Goal: Information Seeking & Learning: Check status

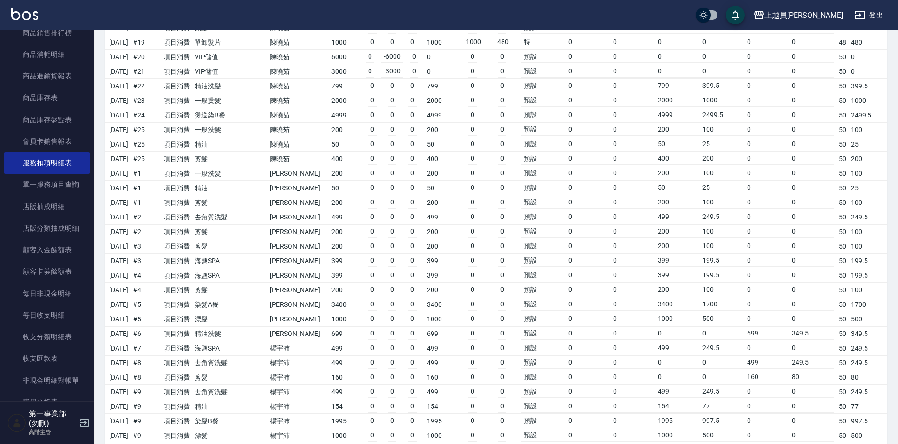
scroll to position [2069, 0]
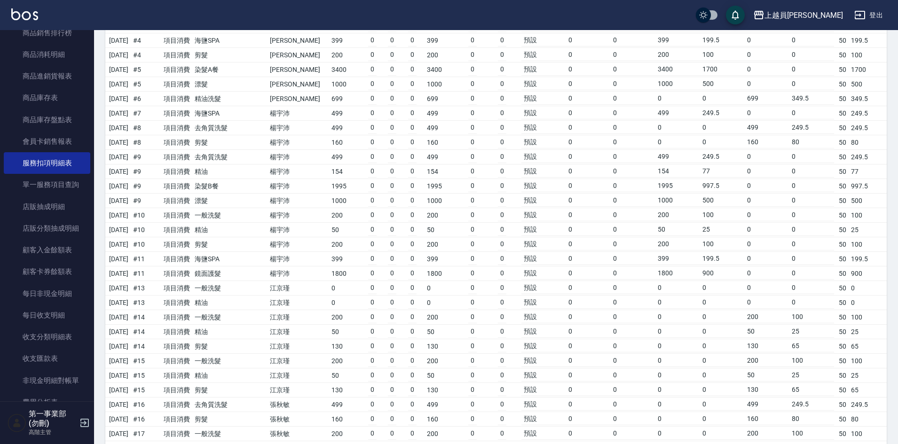
drag, startPoint x: 50, startPoint y: 231, endPoint x: 245, endPoint y: 146, distance: 213.5
click at [50, 231] on link "店販分類抽成明細" at bounding box center [47, 229] width 87 height 22
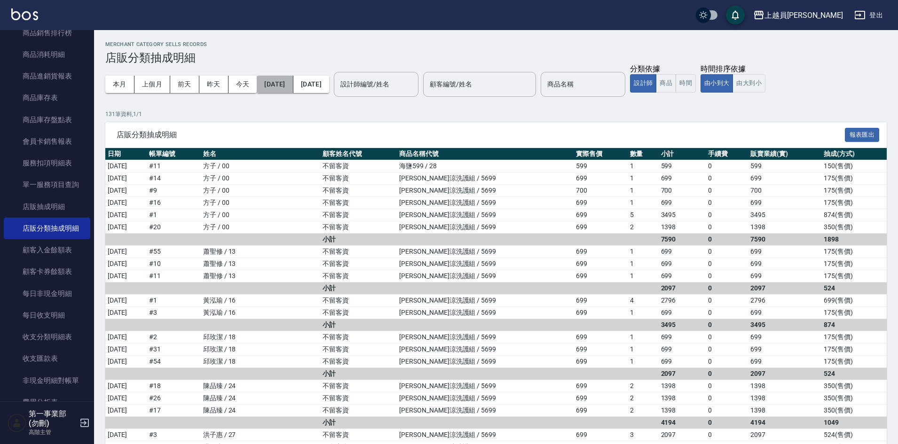
click at [293, 90] on button "[DATE]" at bounding box center [275, 84] width 36 height 17
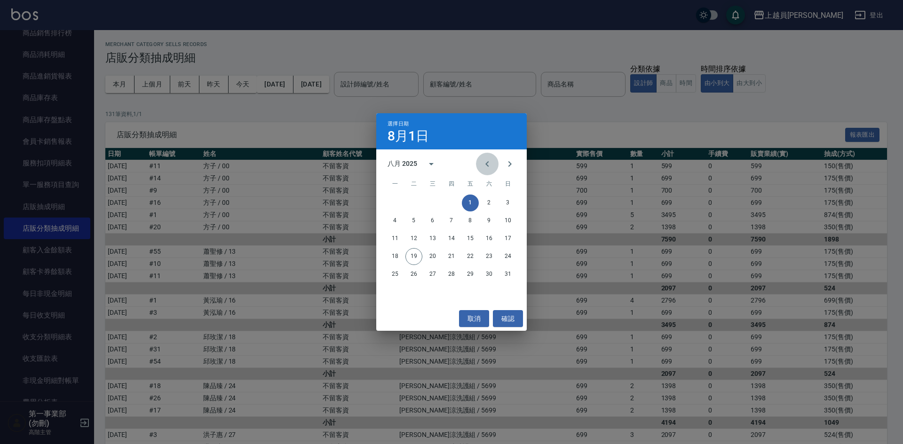
click at [483, 166] on icon "Previous month" at bounding box center [487, 163] width 11 height 11
click at [417, 239] on button "15" at bounding box center [413, 238] width 17 height 17
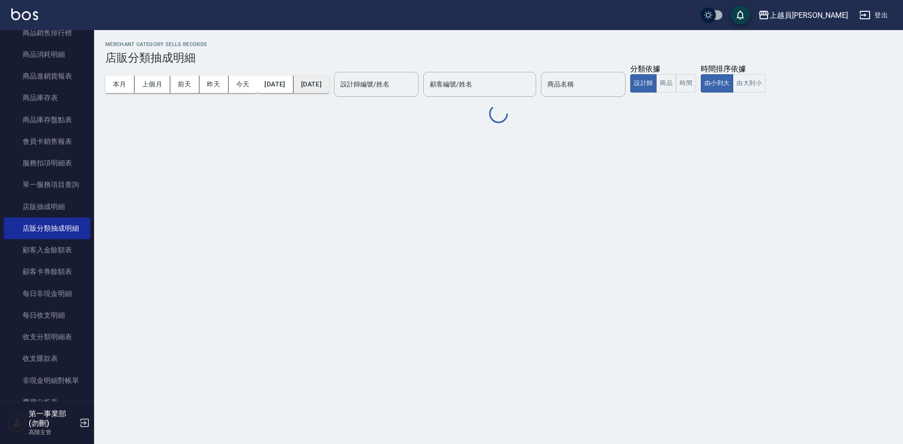
click at [329, 80] on button "[DATE]" at bounding box center [311, 84] width 36 height 17
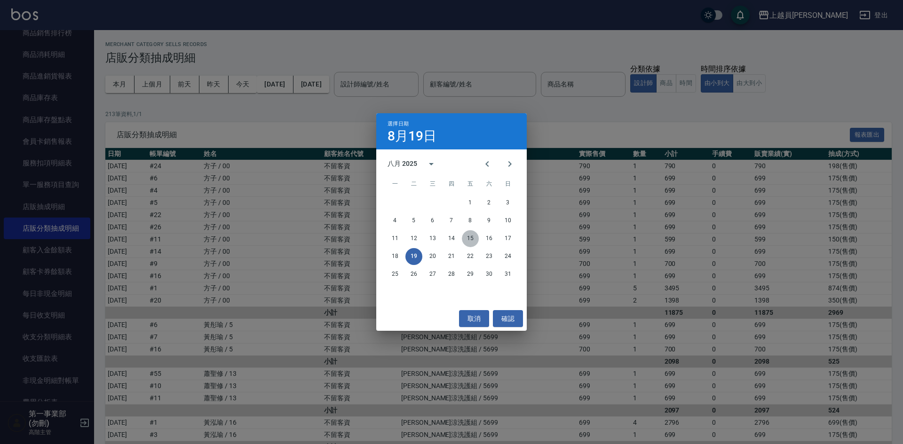
click at [469, 240] on button "15" at bounding box center [470, 238] width 17 height 17
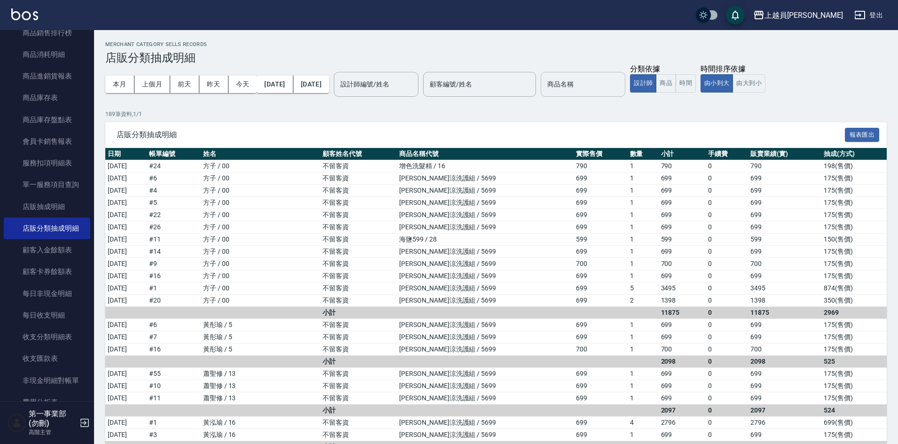
click at [621, 89] on input "商品名稱" at bounding box center [583, 84] width 76 height 16
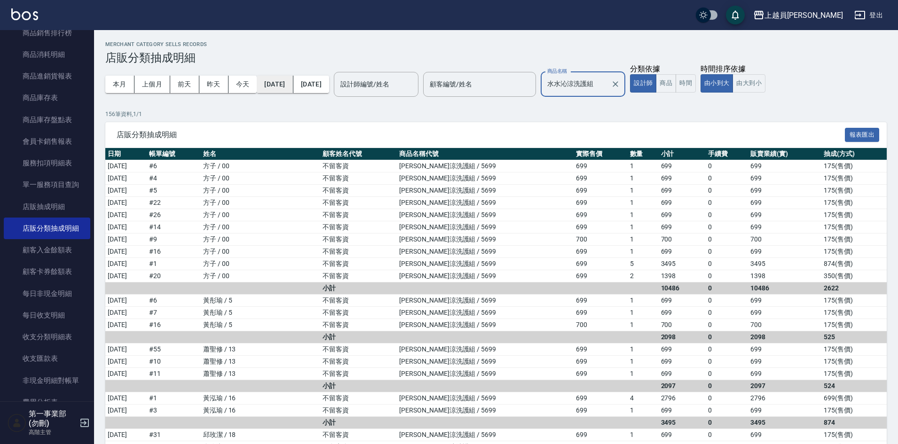
type input "水水沁涼洗護組"
click at [293, 82] on button "[DATE]" at bounding box center [275, 84] width 36 height 17
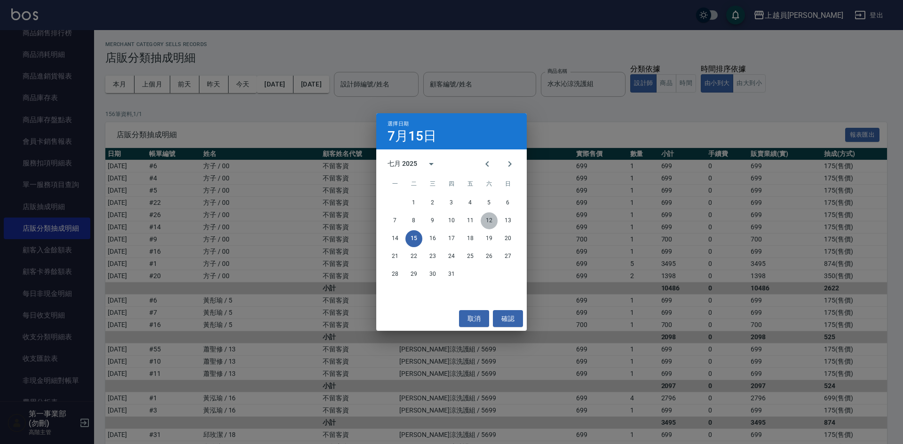
click at [490, 221] on button "12" at bounding box center [489, 221] width 17 height 17
click at [414, 258] on button "19" at bounding box center [413, 256] width 17 height 17
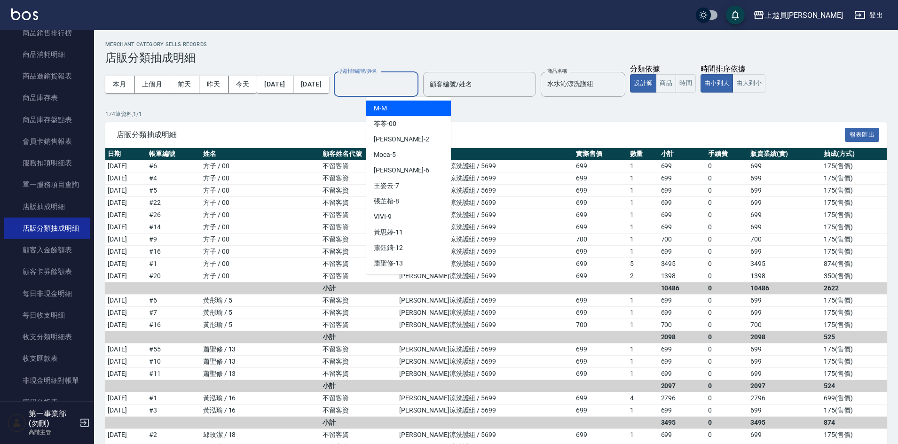
click at [414, 87] on input "設計師編號/姓名" at bounding box center [376, 84] width 76 height 16
click at [417, 110] on div "M -M" at bounding box center [408, 109] width 85 height 16
type input "M-M"
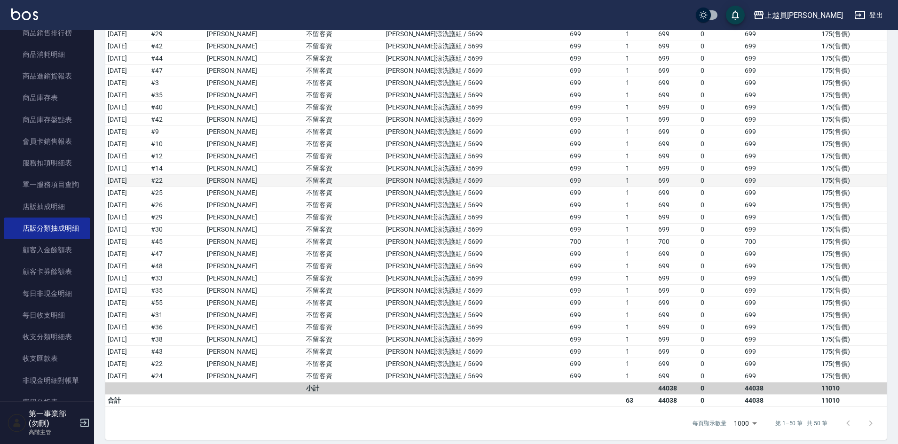
scroll to position [396, 0]
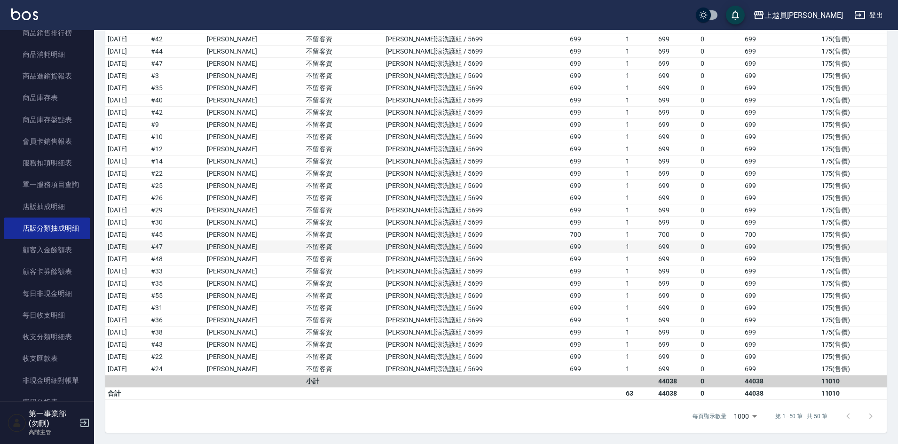
click at [501, 250] on td "[PERSON_NAME]涼洗護組 / 5699" at bounding box center [476, 247] width 184 height 12
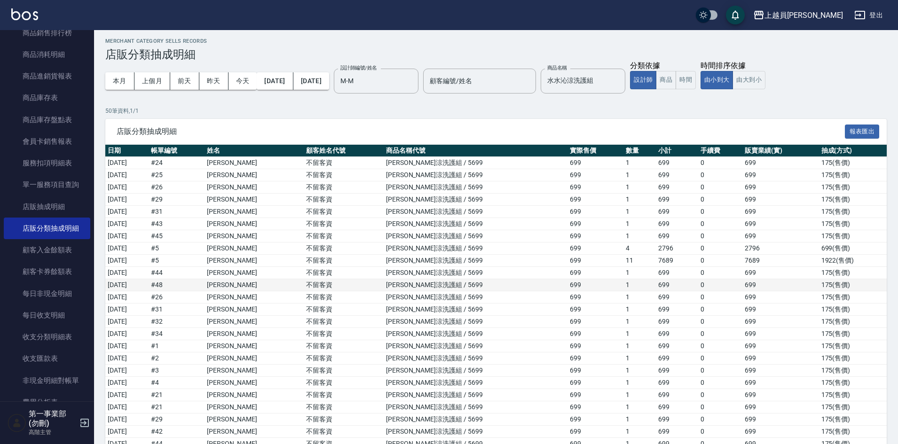
scroll to position [0, 0]
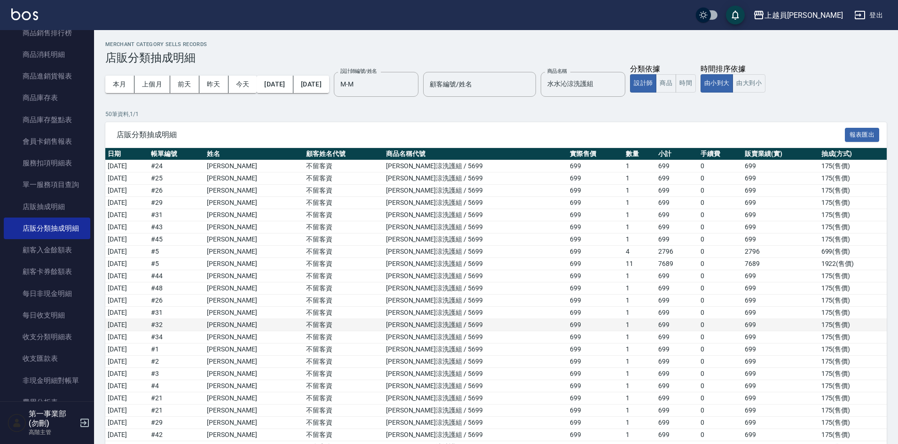
click at [572, 328] on td "699" at bounding box center [596, 325] width 56 height 12
click at [559, 55] on h3 "店販分類抽成明細" at bounding box center [496, 57] width 782 height 13
click at [624, 296] on td "1" at bounding box center [640, 301] width 32 height 12
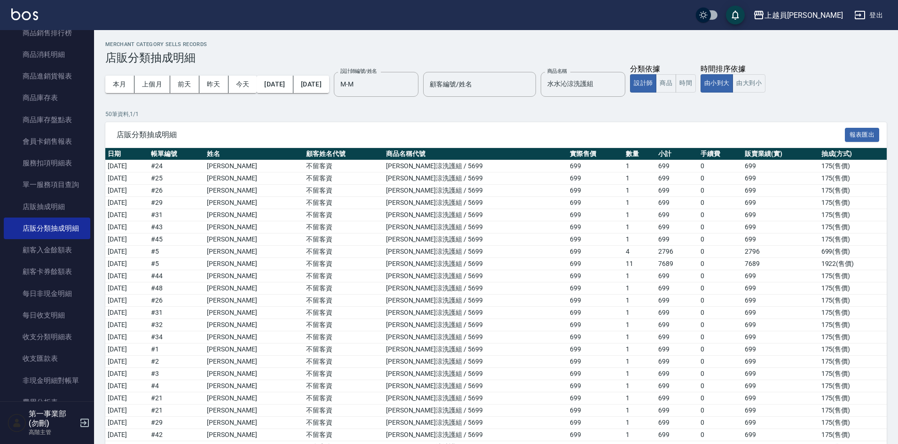
click at [829, 95] on div "本月 上個月 前天 昨天 今天 [DATE] [DATE] 設計師編號/姓名 M-M 設計師編號/姓名 顧客編號/姓名 顧客編號/姓名 商品名稱 [PERSO…" at bounding box center [496, 84] width 782 height 40
click at [827, 19] on div "上越員[PERSON_NAME]" at bounding box center [804, 15] width 79 height 12
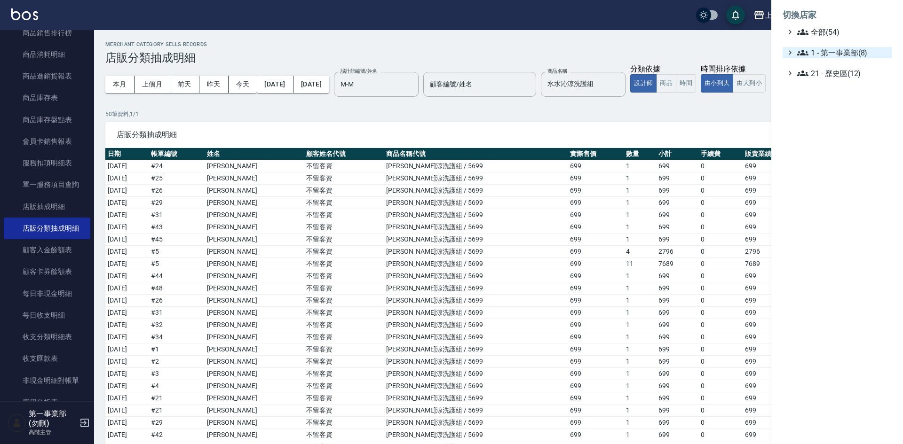
click at [840, 49] on span "1 - 第一事業部(8)" at bounding box center [842, 52] width 91 height 11
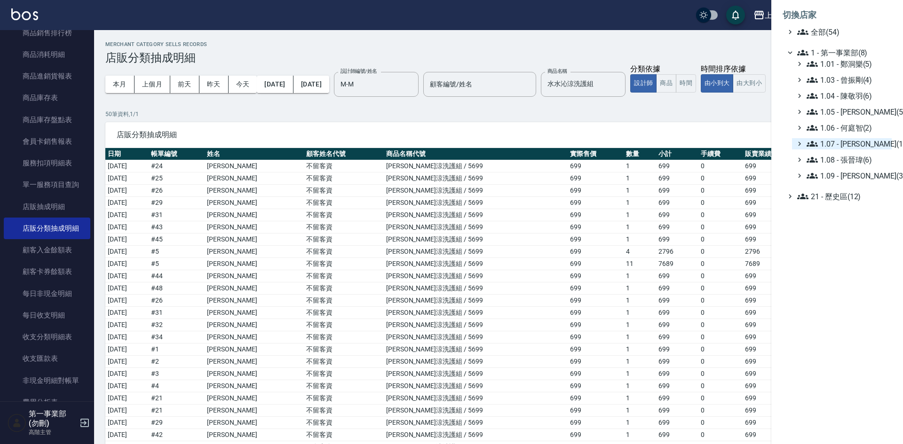
click at [860, 141] on span "1.07 - [PERSON_NAME](11)" at bounding box center [847, 143] width 81 height 11
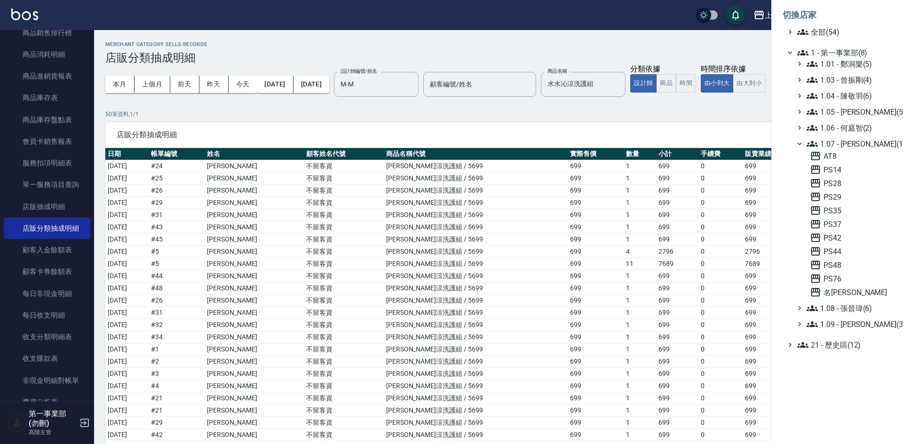
click at [48, 286] on div at bounding box center [451, 222] width 903 height 444
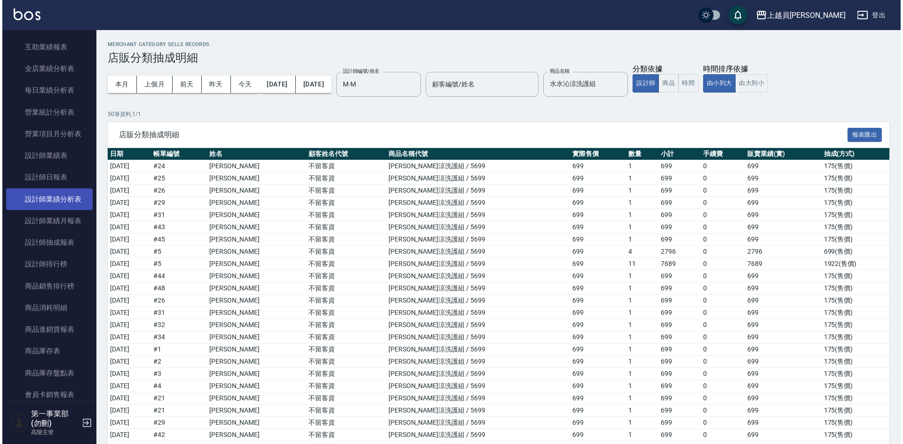
scroll to position [288, 0]
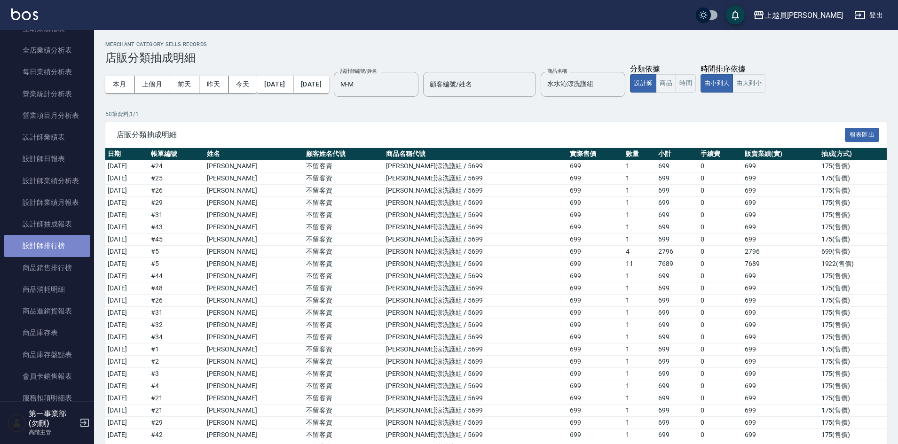
click at [47, 246] on link "設計師排行榜" at bounding box center [47, 246] width 87 height 22
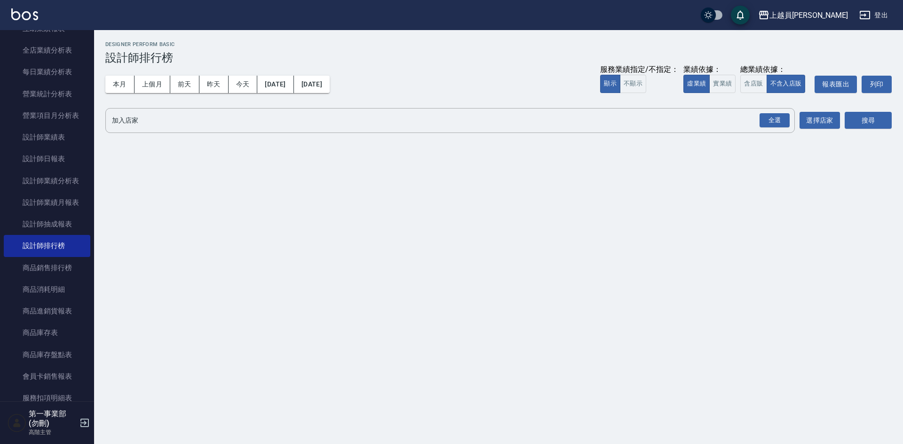
drag, startPoint x: 758, startPoint y: 83, endPoint x: 766, endPoint y: 104, distance: 22.9
click at [758, 83] on button "含店販" at bounding box center [753, 84] width 26 height 18
click at [768, 113] on div "全選" at bounding box center [775, 120] width 30 height 15
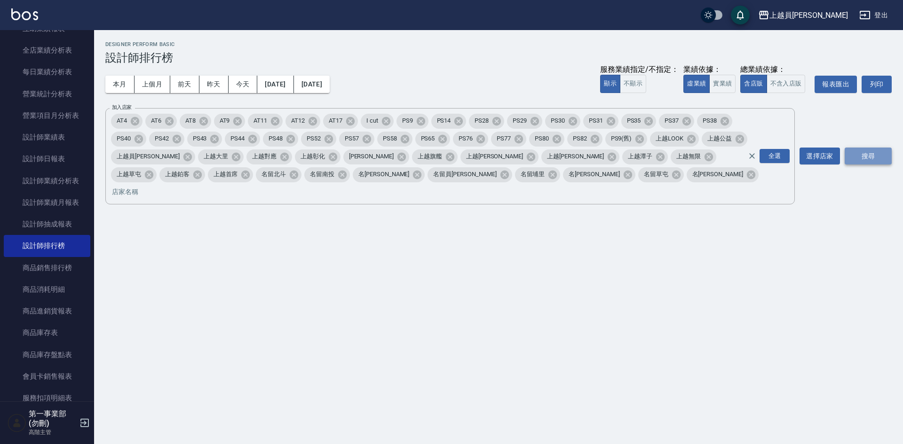
click at [856, 149] on button "搜尋" at bounding box center [868, 156] width 47 height 17
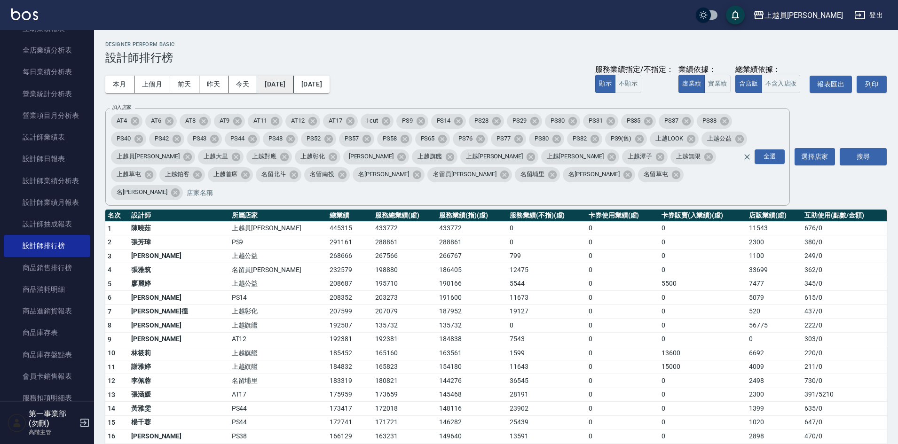
click at [270, 87] on button "[DATE]" at bounding box center [275, 84] width 36 height 17
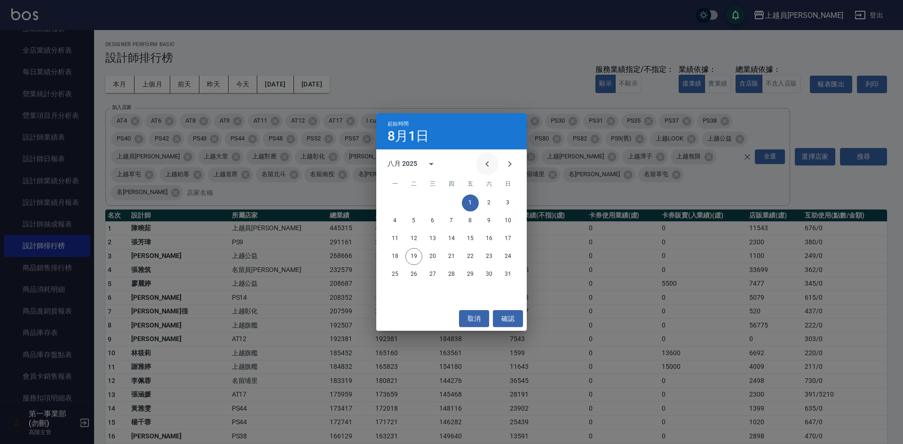
click at [487, 162] on icon "Previous month" at bounding box center [487, 163] width 11 height 11
click at [488, 163] on icon "Previous month" at bounding box center [486, 164] width 3 height 6
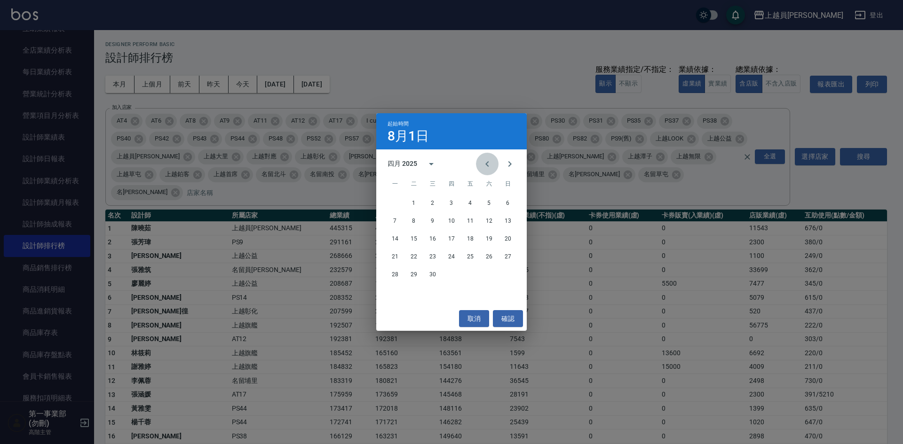
click at [488, 163] on icon "Previous month" at bounding box center [487, 163] width 11 height 11
click at [428, 198] on button "1" at bounding box center [432, 203] width 17 height 17
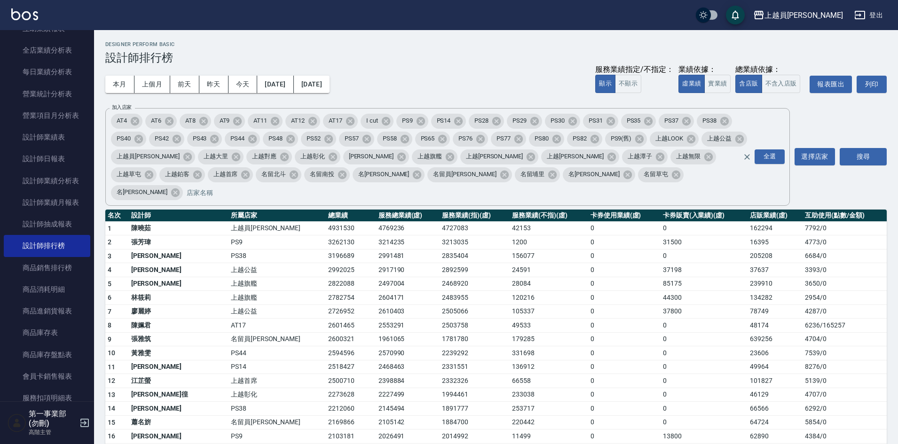
click at [510, 291] on td "120216" at bounding box center [549, 298] width 79 height 14
click at [824, 21] on div "上越員[PERSON_NAME]" at bounding box center [804, 15] width 79 height 12
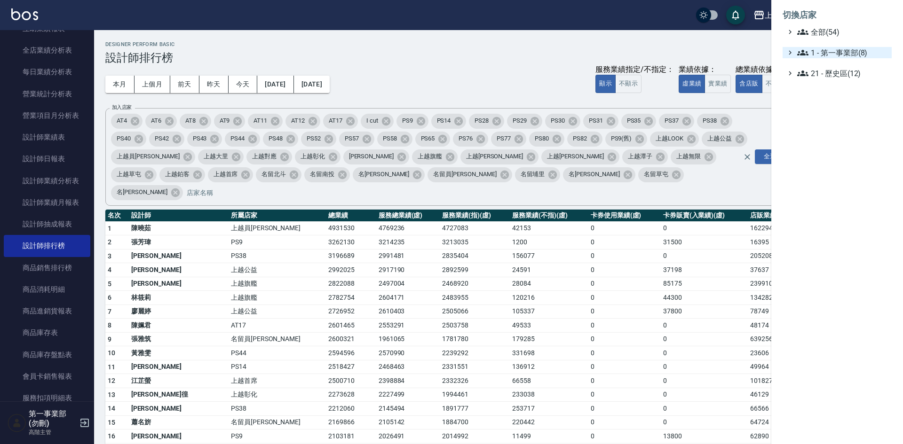
click at [834, 52] on span "1 - 第一事業部(8)" at bounding box center [842, 52] width 91 height 11
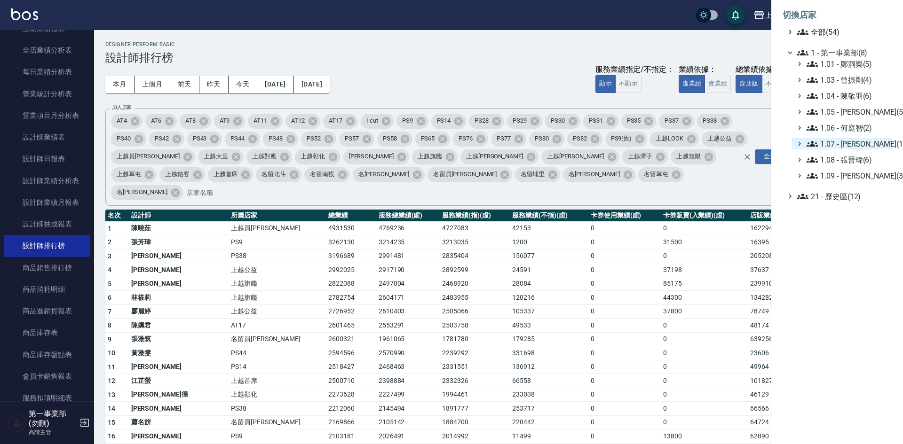
click at [867, 141] on span "1.07 - [PERSON_NAME](11)" at bounding box center [847, 143] width 81 height 11
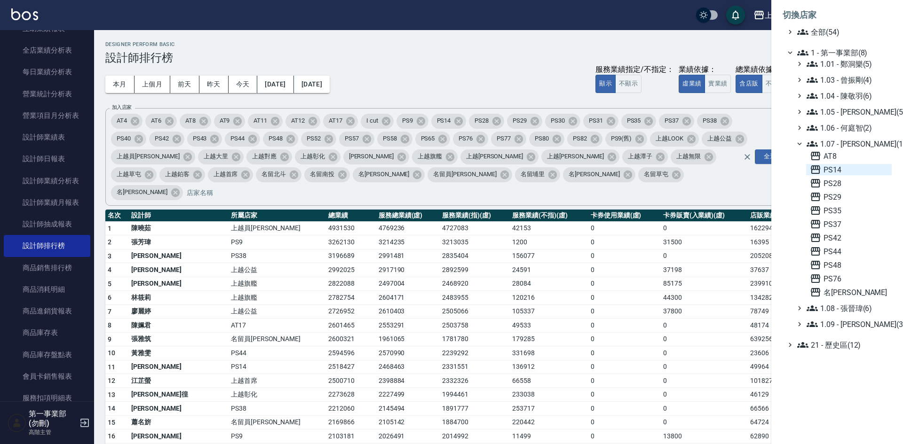
click at [866, 174] on span "PS14" at bounding box center [849, 169] width 78 height 11
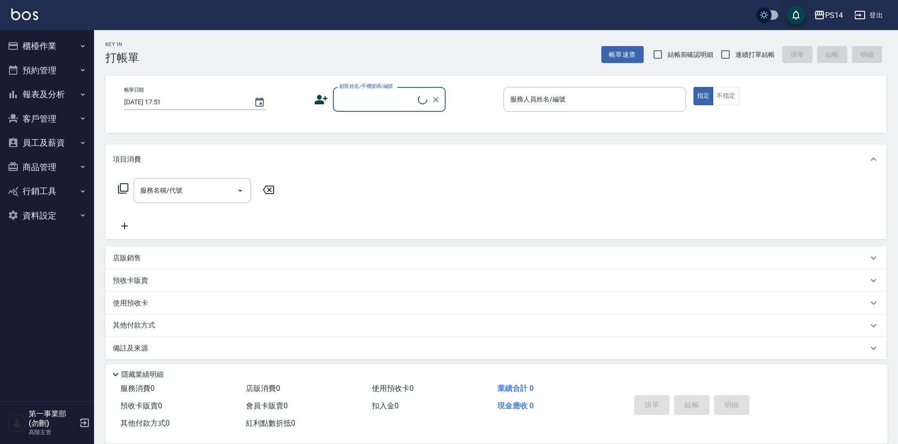
click at [40, 99] on button "報表及分析" at bounding box center [47, 94] width 87 height 24
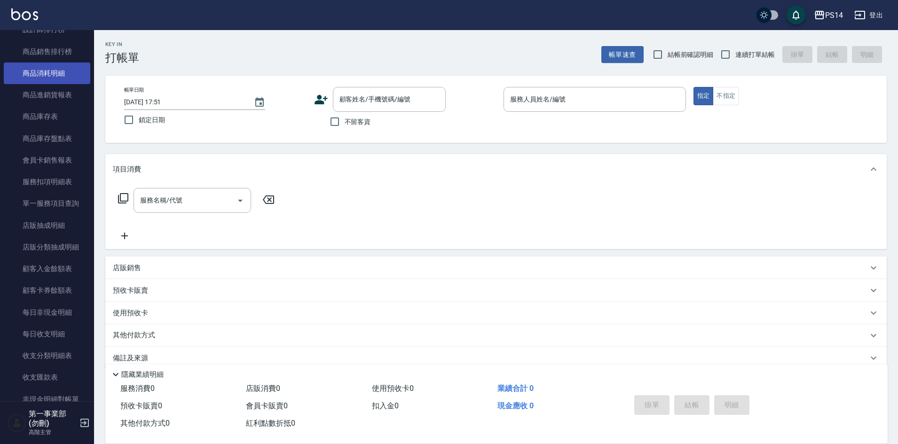
scroll to position [564, 0]
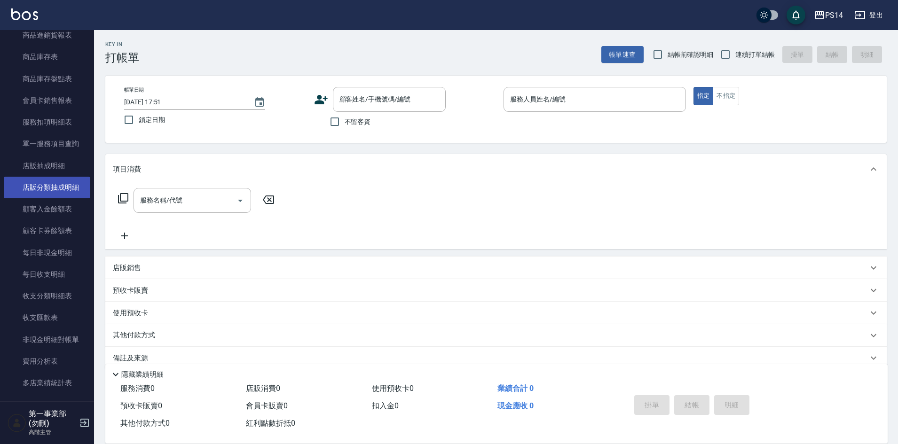
click at [48, 190] on link "店販分類抽成明細" at bounding box center [47, 188] width 87 height 22
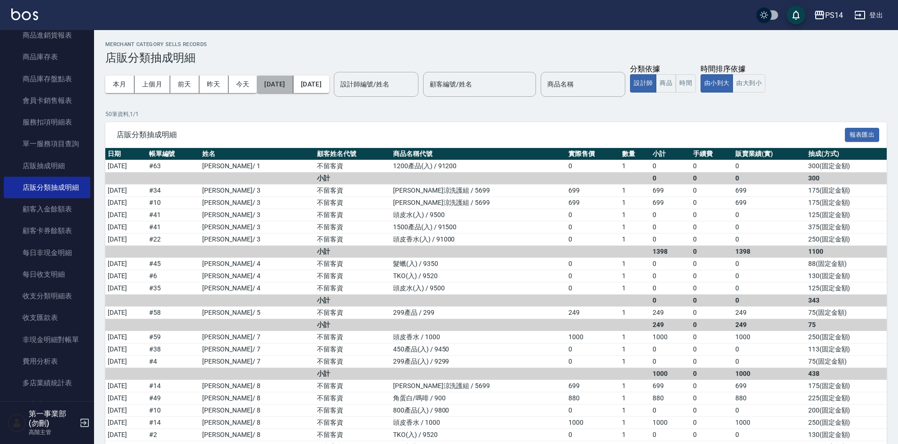
click at [293, 85] on button "[DATE]" at bounding box center [275, 84] width 36 height 17
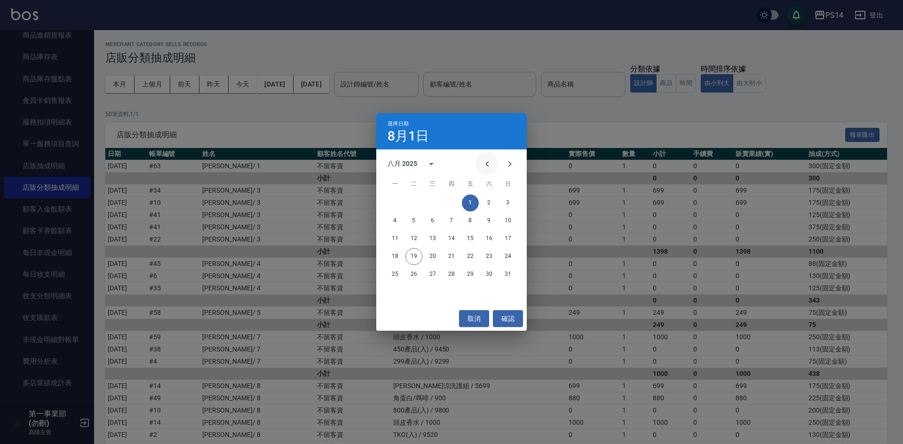
click at [493, 167] on button "Previous month" at bounding box center [487, 164] width 23 height 23
click at [415, 239] on button "15" at bounding box center [413, 238] width 17 height 17
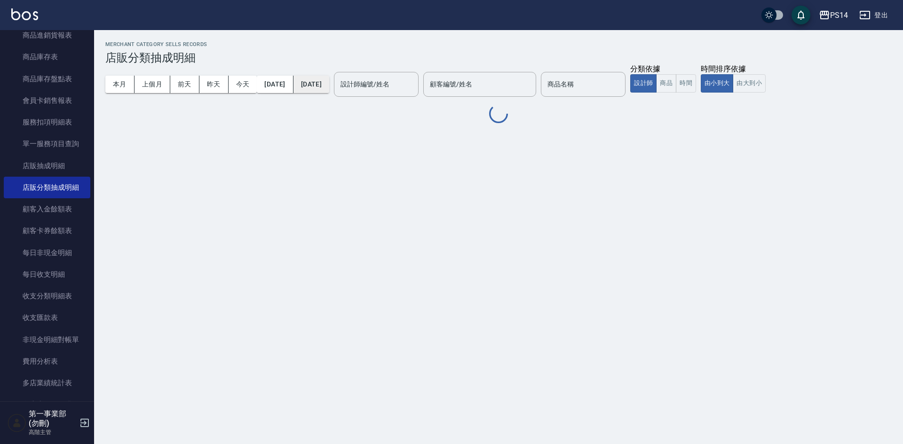
click at [329, 85] on button "[DATE]" at bounding box center [311, 84] width 36 height 17
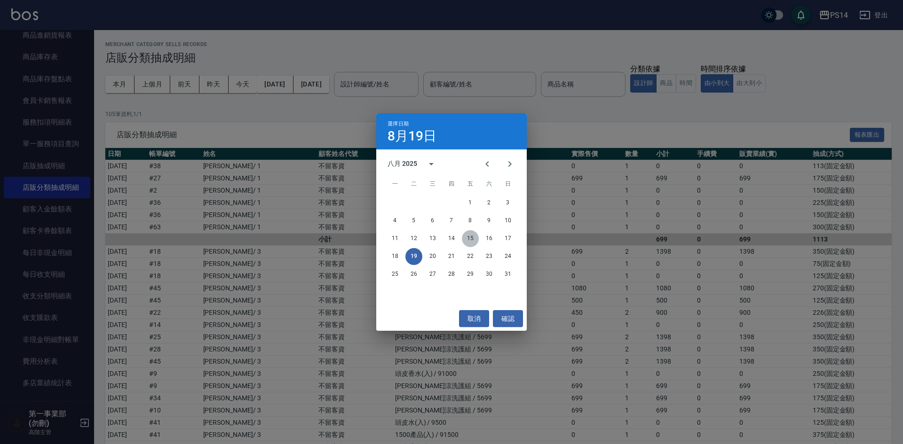
click at [467, 236] on button "15" at bounding box center [470, 238] width 17 height 17
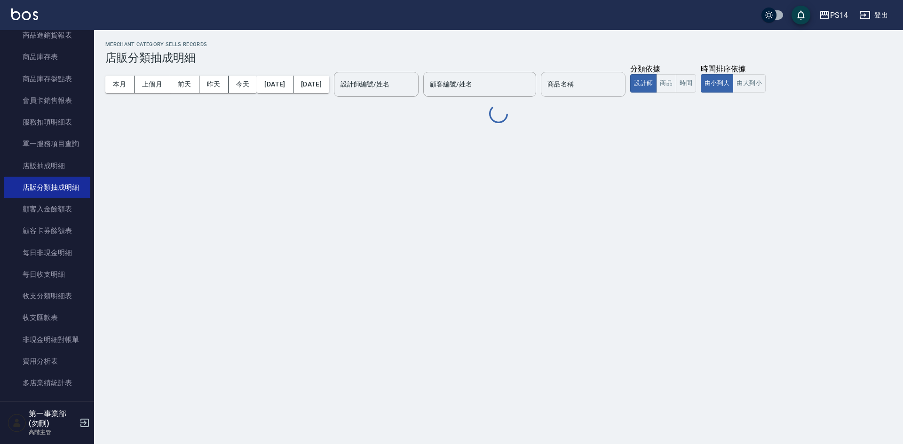
click at [604, 86] on input "商品名稱" at bounding box center [583, 84] width 76 height 16
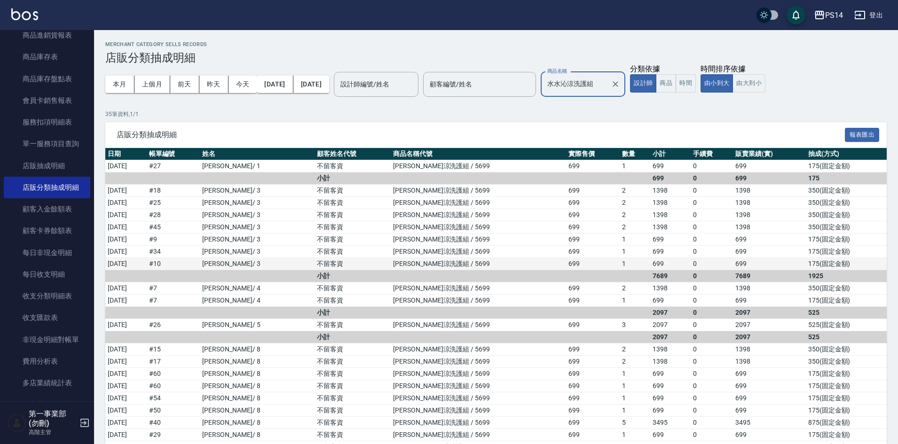
type input "水水沁涼洗護組"
drag, startPoint x: 551, startPoint y: 261, endPoint x: 548, endPoint y: 256, distance: 5.7
click at [566, 261] on td "699" at bounding box center [593, 264] width 54 height 12
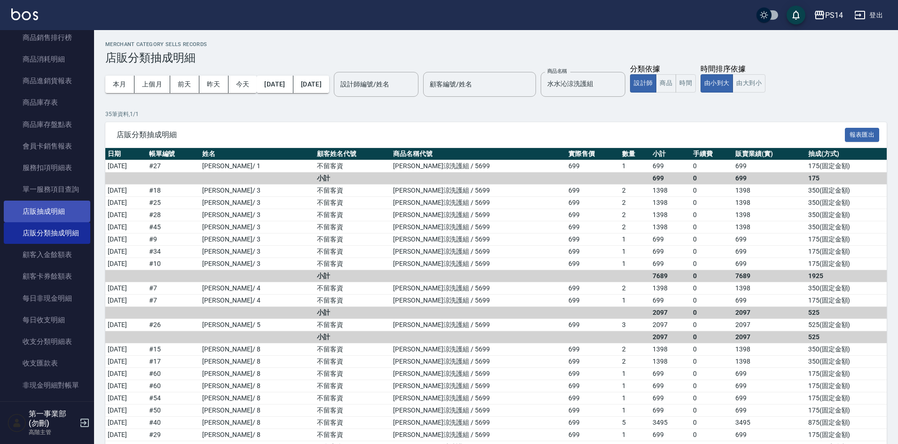
scroll to position [517, 0]
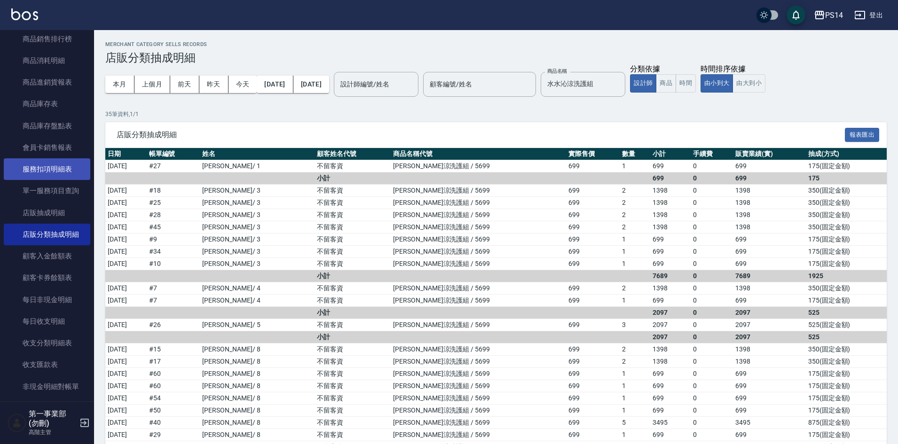
click at [63, 167] on link "服務扣項明細表" at bounding box center [47, 169] width 87 height 22
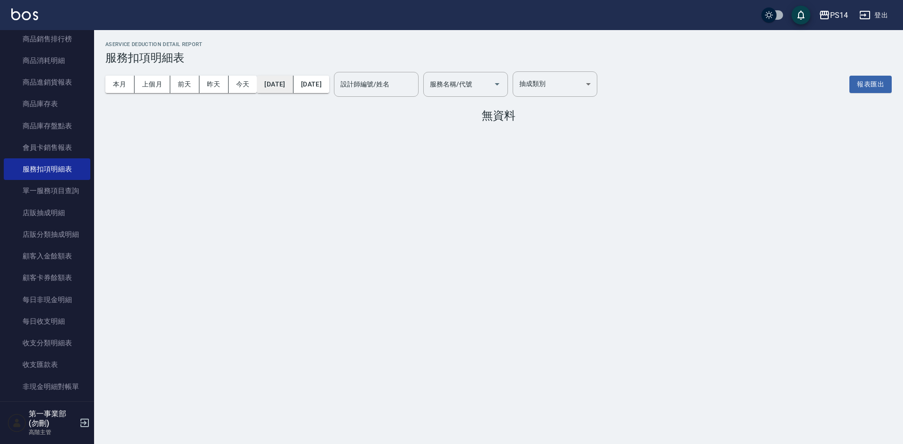
click at [293, 89] on button "[DATE]" at bounding box center [275, 84] width 36 height 17
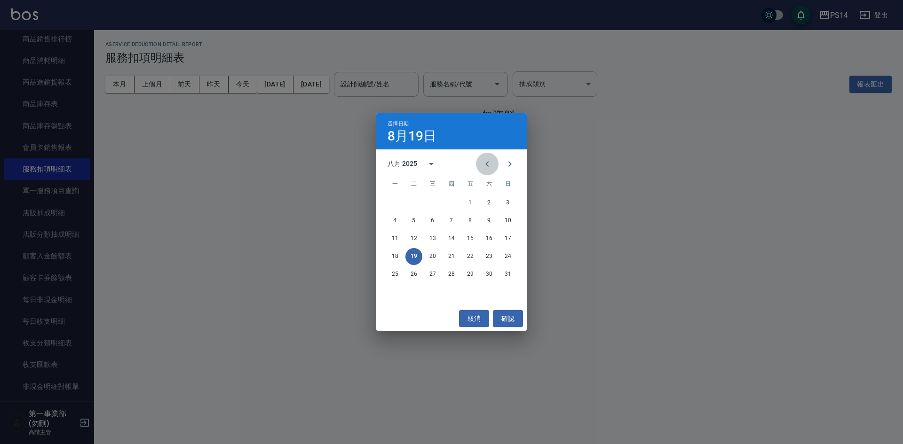
drag, startPoint x: 483, startPoint y: 165, endPoint x: 481, endPoint y: 171, distance: 6.4
click at [483, 165] on icon "Previous month" at bounding box center [487, 163] width 11 height 11
click at [408, 239] on button "15" at bounding box center [413, 238] width 17 height 17
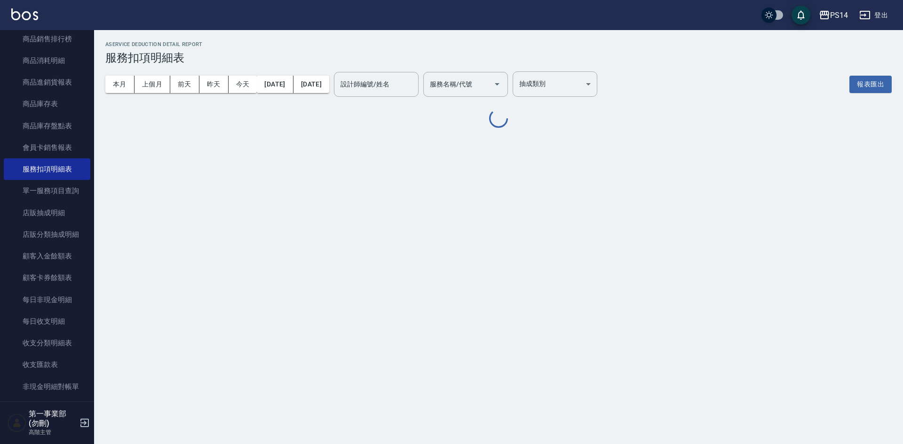
click at [329, 94] on div "本月 上個月 [DATE] [DATE] [DATE] [DATE] [DATE]" at bounding box center [217, 84] width 224 height 40
click at [329, 87] on button "[DATE]" at bounding box center [311, 84] width 36 height 17
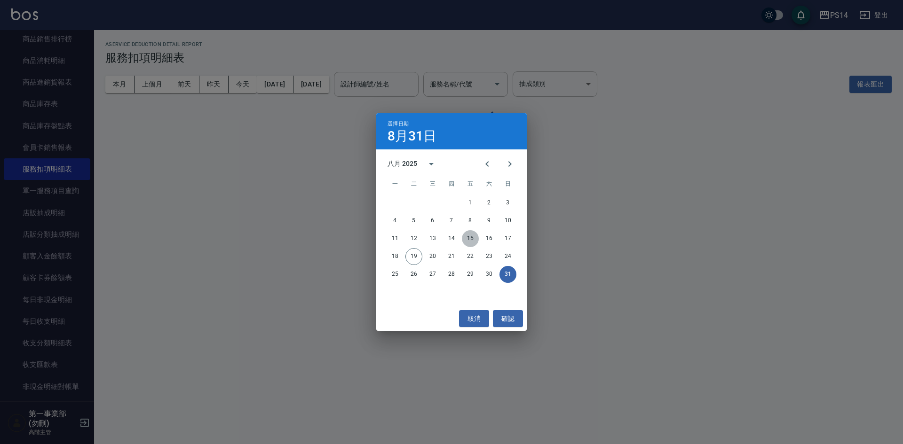
click at [469, 238] on button "15" at bounding box center [470, 238] width 17 height 17
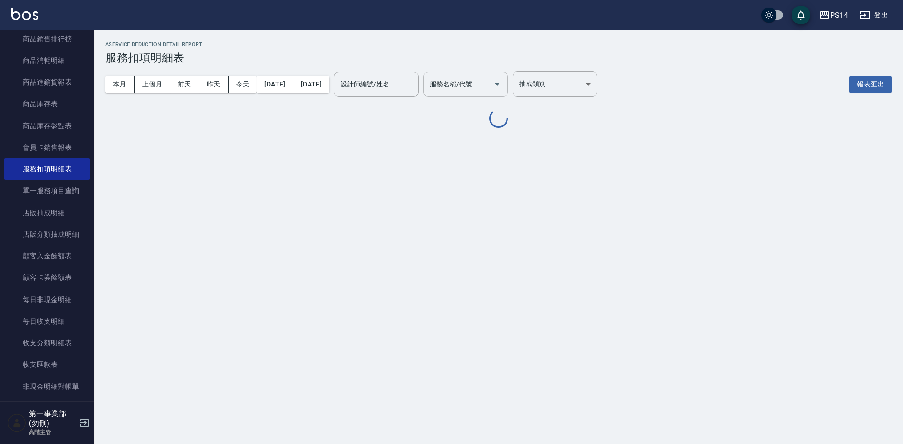
click at [490, 83] on input "服務名稱/代號" at bounding box center [459, 84] width 62 height 16
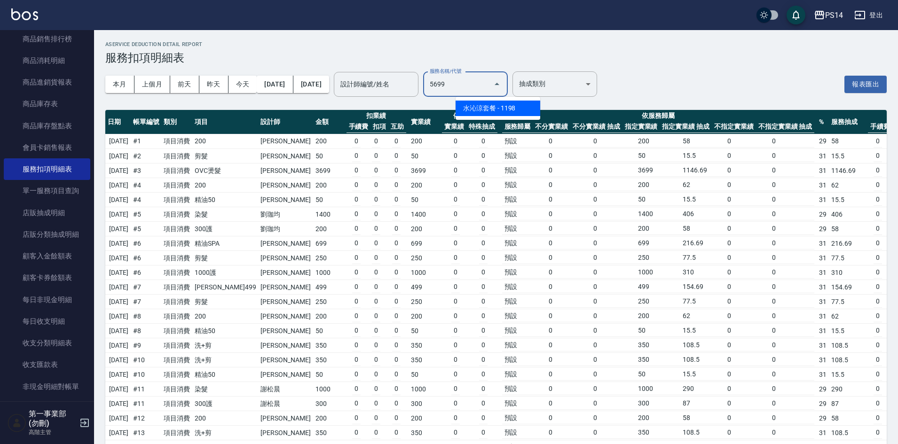
click at [505, 107] on span "水沁涼套餐 - 1198" at bounding box center [498, 109] width 85 height 16
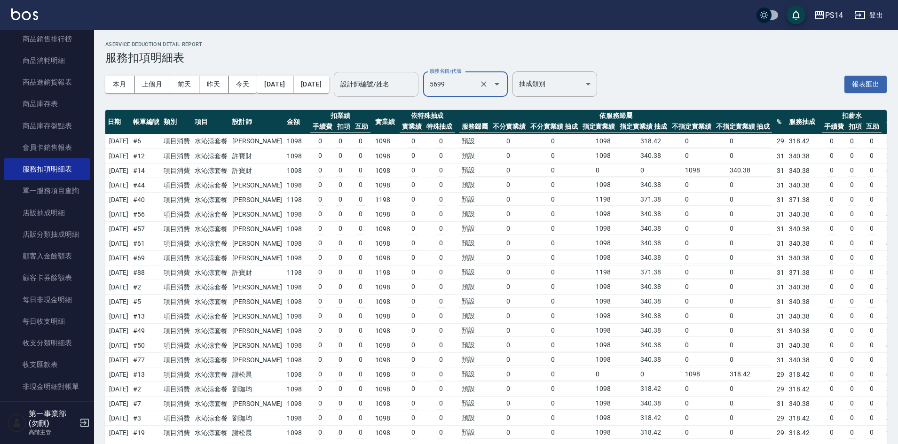
type input "水沁涼套餐(5699)"
click at [414, 84] on input "設計師編號/姓名" at bounding box center [376, 84] width 76 height 16
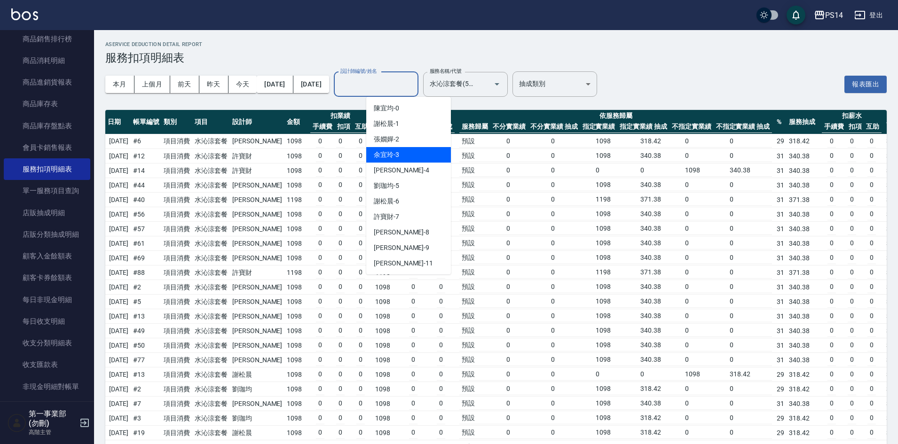
click at [402, 154] on div "[PERSON_NAME]-3" at bounding box center [408, 155] width 85 height 16
type input "[PERSON_NAME]-3"
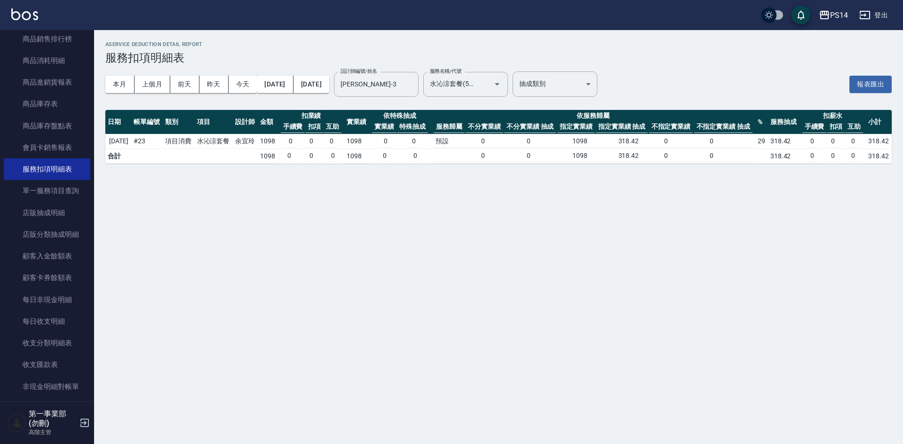
click at [422, 234] on div "AService Deduction Detail Report 服務扣項明細表 本月 上個月 [DATE] [DATE] [DATE] [DATE] [DA…" at bounding box center [451, 222] width 903 height 444
click at [476, 231] on div "AService Deduction Detail Report 服務扣項明細表 本月 上個月 [DATE] [DATE] [DATE] [DATE] [DA…" at bounding box center [451, 222] width 903 height 444
click at [662, 290] on div "AService Deduction Detail Report 服務扣項明細表 本月 上個月 [DATE] [DATE] [DATE] [DATE] [DA…" at bounding box center [451, 222] width 903 height 444
click at [412, 86] on icon "Clear" at bounding box center [409, 84] width 6 height 6
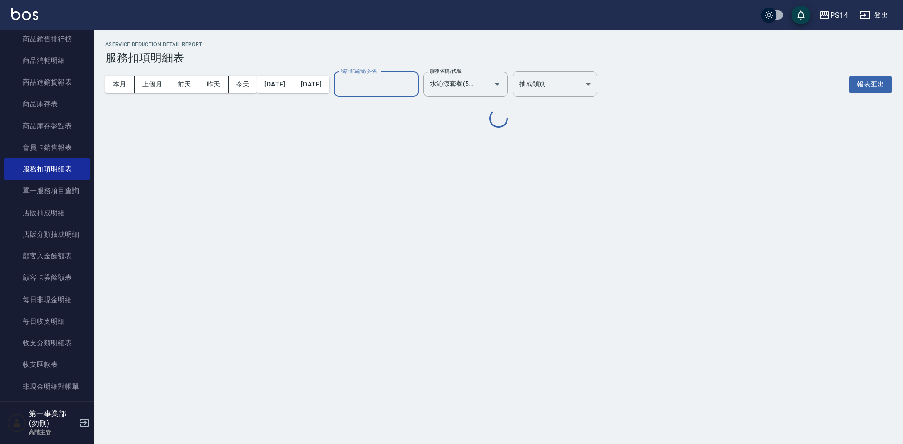
click at [535, 277] on div "AService Deduction Detail Report 服務扣項明細表 本月 上個月 [DATE] [DATE] [DATE] [DATE] [DA…" at bounding box center [451, 222] width 903 height 444
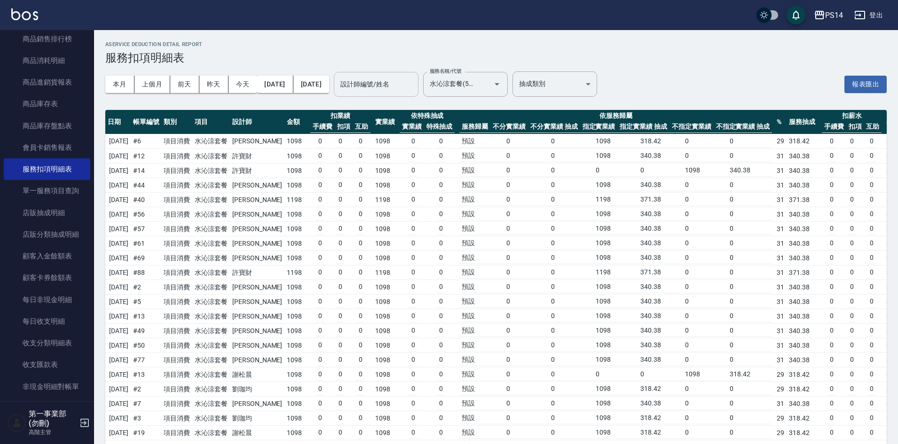
click at [411, 317] on td "0 0" at bounding box center [427, 316] width 60 height 15
click at [414, 85] on input "設計師編號/姓名" at bounding box center [376, 84] width 76 height 16
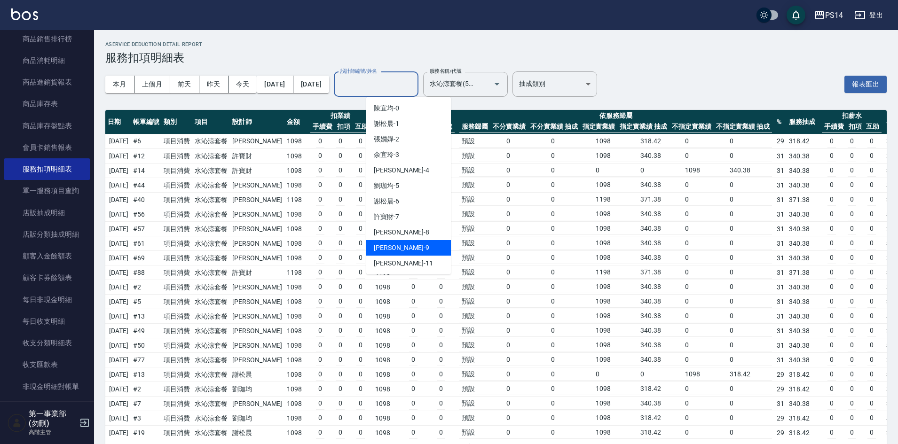
click at [406, 248] on div "楊宇霏 -9" at bounding box center [408, 248] width 85 height 16
type input "楊宇霏-9"
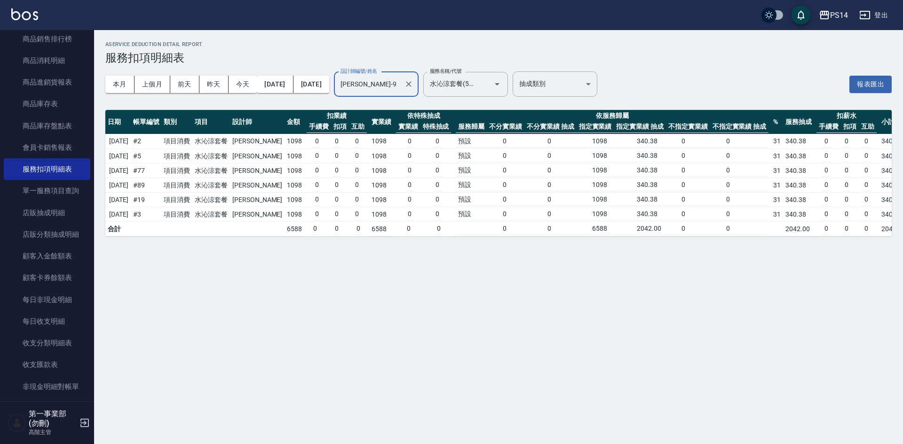
click at [358, 284] on div "AService Deduction Detail Report 服務扣項明細表 本月 上個月 前天 昨天 今天 2025/07/15 2025/08/15 …" at bounding box center [451, 222] width 903 height 444
click at [368, 275] on div "AService Deduction Detail Report 服務扣項明細表 本月 上個月 前天 昨天 今天 2025/07/15 2025/08/15 …" at bounding box center [451, 222] width 903 height 444
click at [450, 284] on div "AService Deduction Detail Report 服務扣項明細表 本月 上個月 前天 昨天 今天 2025/07/15 2025/08/15 …" at bounding box center [451, 222] width 903 height 444
click at [413, 85] on icon "Clear" at bounding box center [408, 83] width 9 height 9
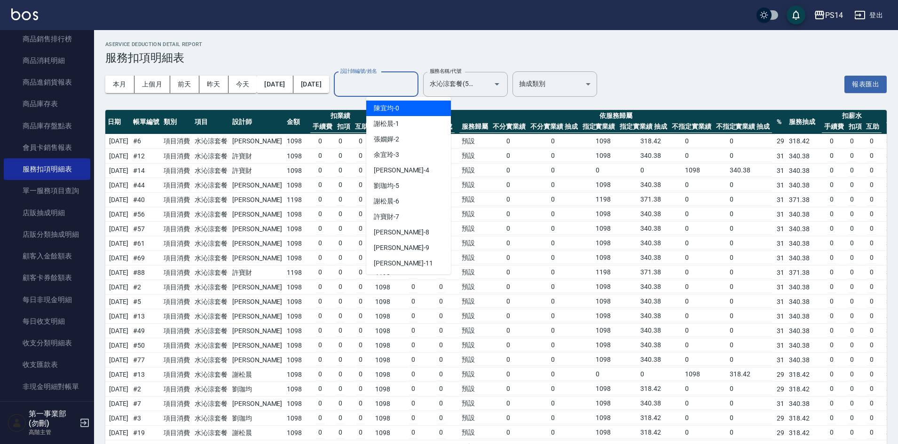
click at [392, 89] on input "設計師編號/姓名" at bounding box center [376, 84] width 76 height 16
click at [405, 234] on div "徐于雯 -8" at bounding box center [408, 233] width 85 height 16
type input "徐于雯-8"
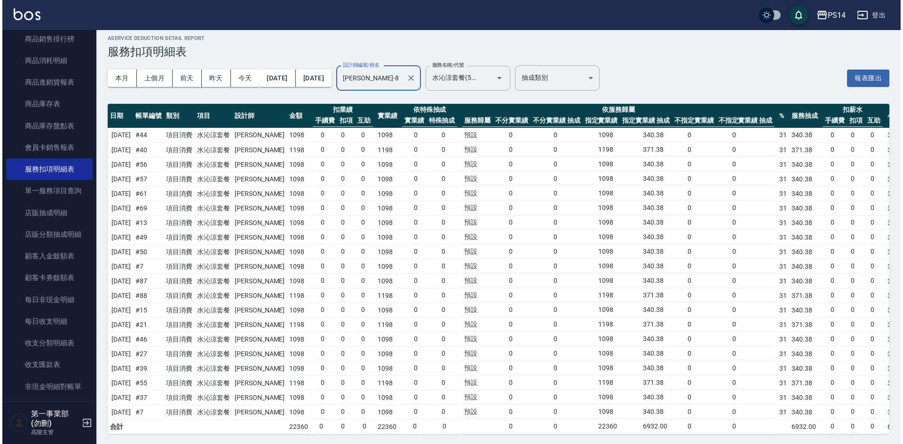
scroll to position [15, 0]
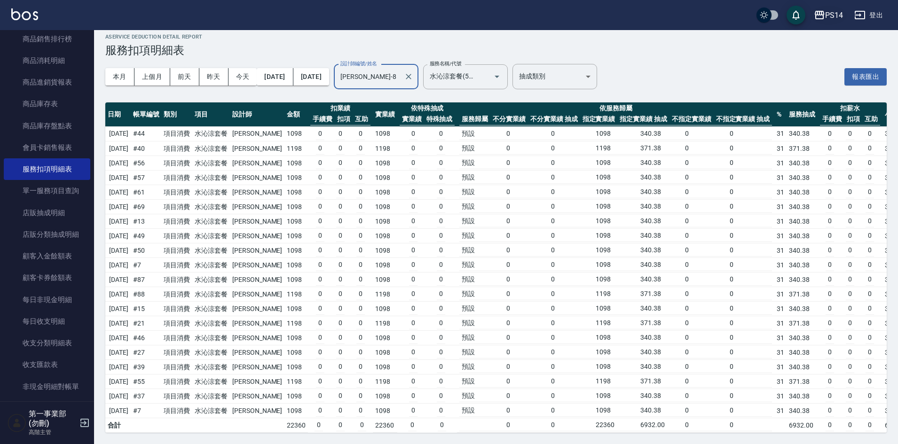
click at [839, 22] on button "PS14" at bounding box center [828, 15] width 37 height 19
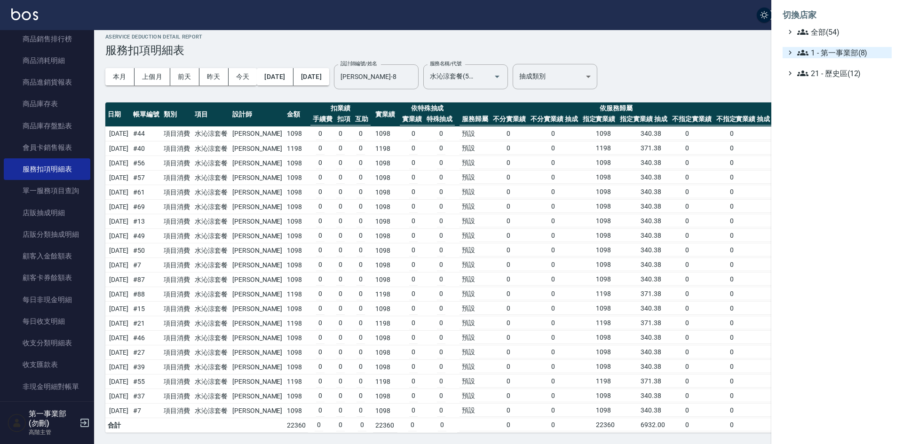
click at [876, 55] on span "1 - 第一事業部(8)" at bounding box center [842, 52] width 91 height 11
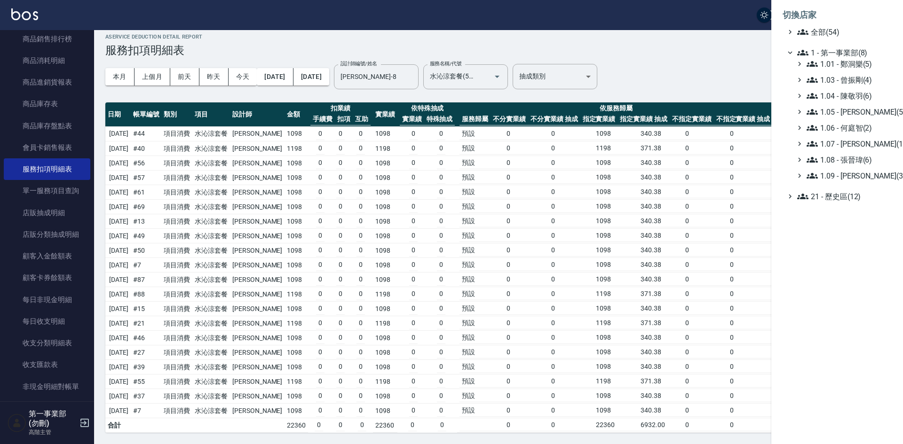
click at [877, 72] on div "1.01 - 鄭洞樂(5) 1.03 - 曾振剛(4) 1.04 - 陳敬羽(6) 1.05 - 廖厚迪(5) 1.06 - 何庭智(2) 1.07 - 蔡佳…" at bounding box center [842, 119] width 100 height 123
click at [879, 64] on span "1.01 - 鄭洞樂(5)" at bounding box center [847, 63] width 81 height 11
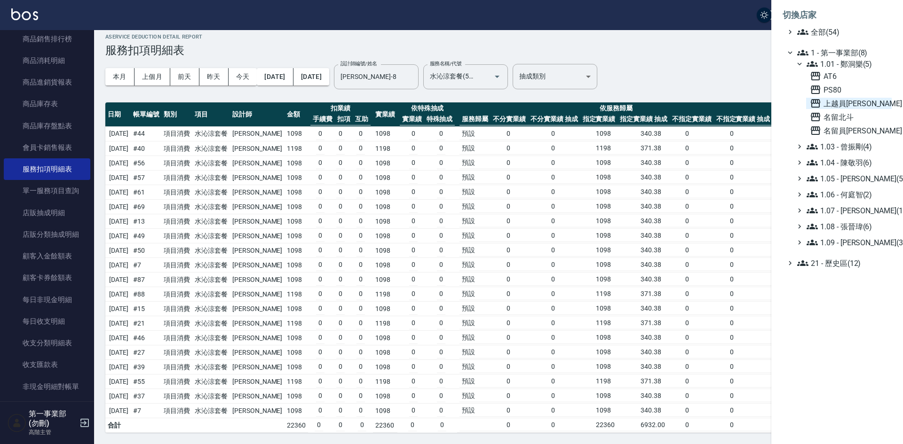
click at [864, 104] on span "上越員[PERSON_NAME]" at bounding box center [849, 103] width 78 height 11
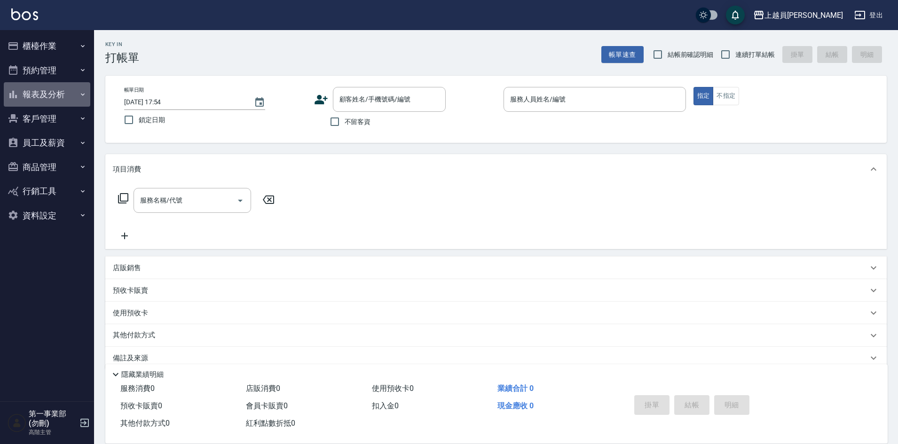
click at [45, 92] on button "報表及分析" at bounding box center [47, 94] width 87 height 24
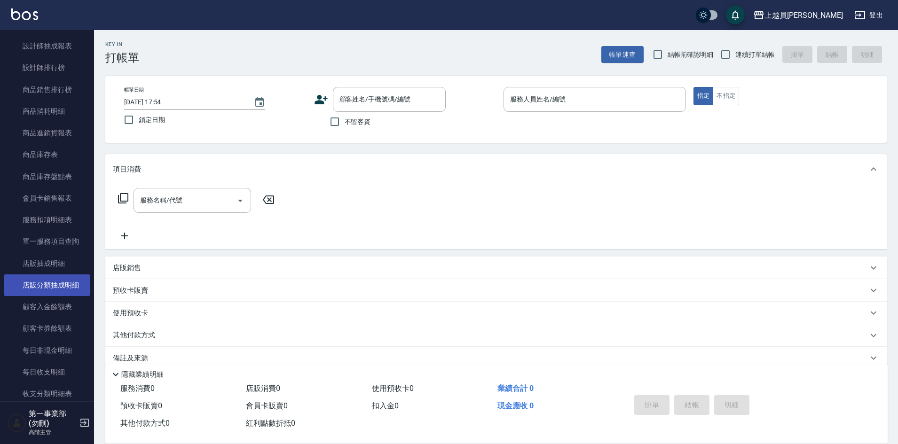
scroll to position [470, 0]
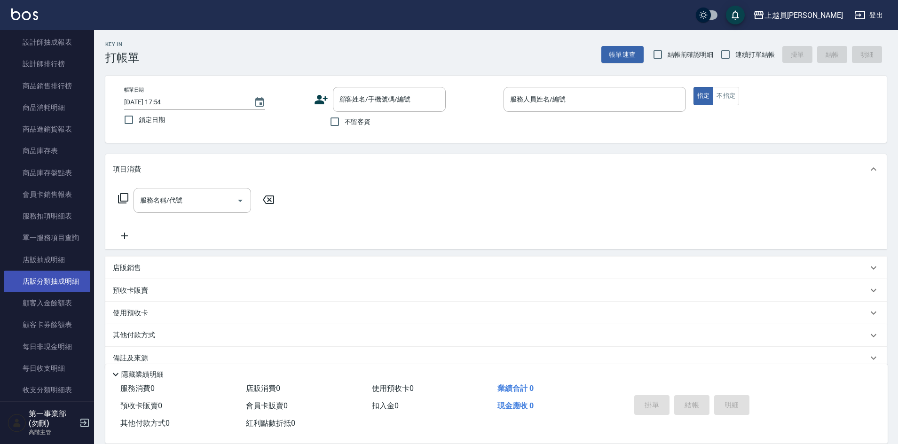
click at [63, 286] on link "店販分類抽成明細" at bounding box center [47, 282] width 87 height 22
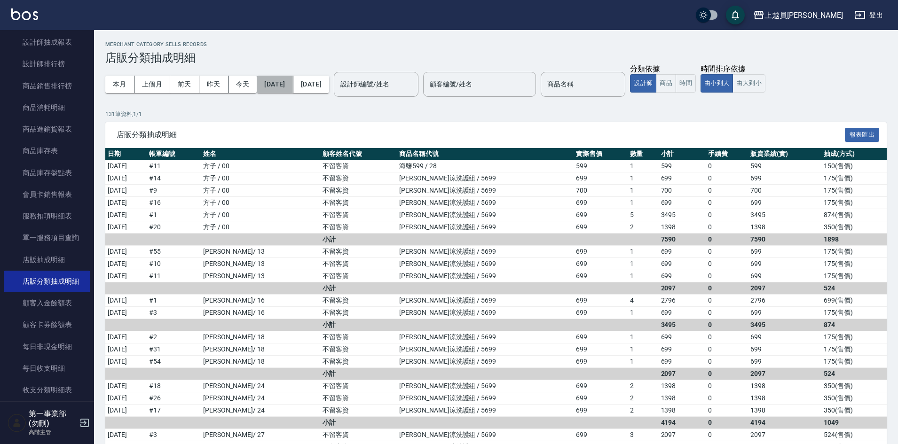
click at [292, 86] on button "[DATE]" at bounding box center [275, 84] width 36 height 17
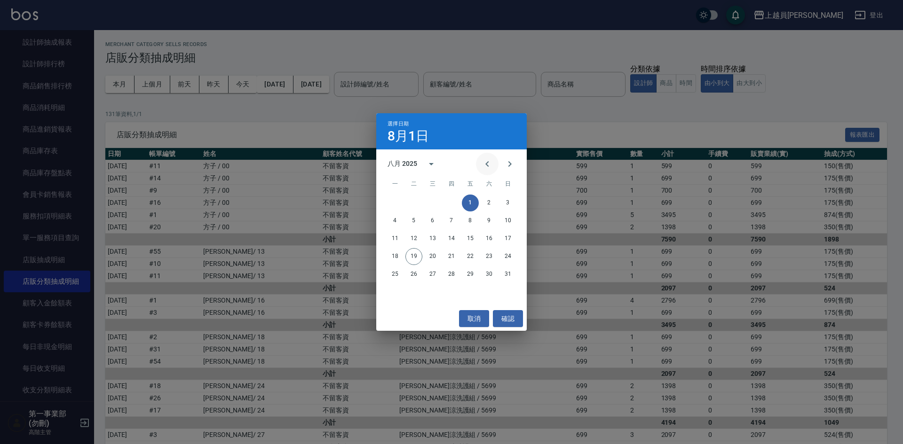
click at [492, 161] on icon "Previous month" at bounding box center [487, 163] width 11 height 11
click at [412, 239] on button "15" at bounding box center [413, 238] width 17 height 17
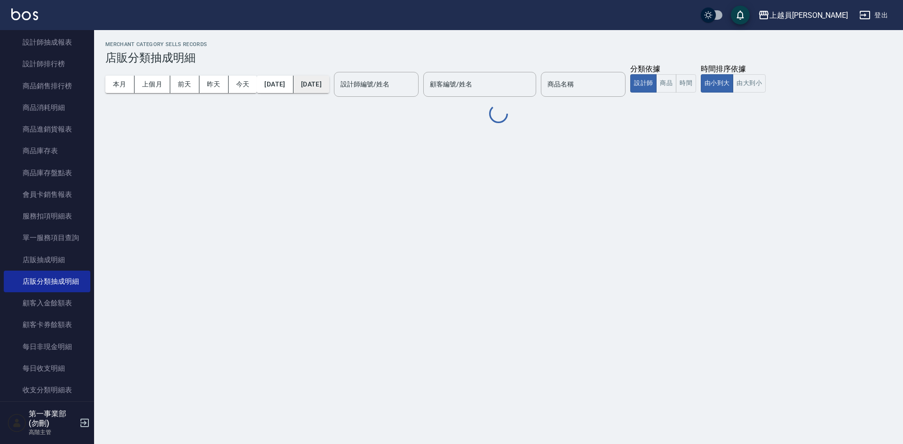
click at [329, 85] on button "[DATE]" at bounding box center [311, 84] width 36 height 17
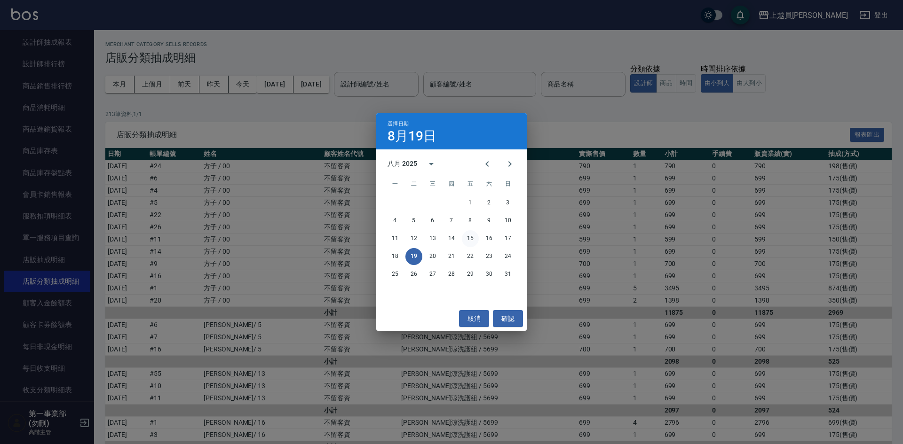
click at [474, 235] on button "15" at bounding box center [470, 238] width 17 height 17
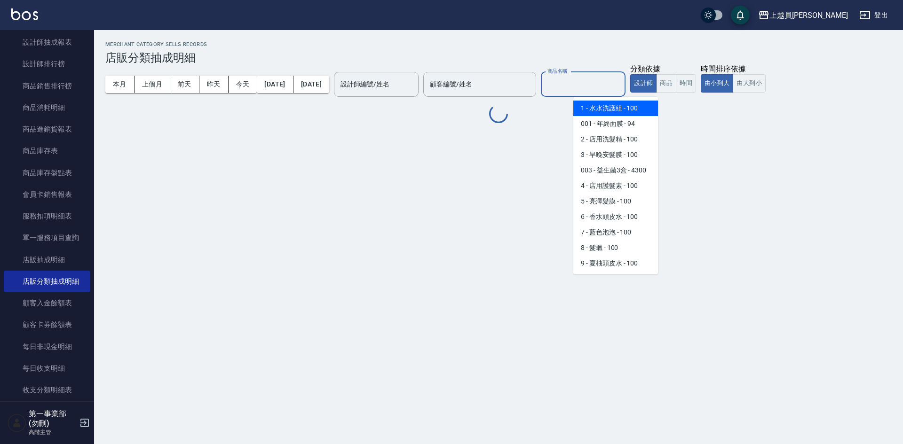
click at [604, 87] on input "商品名稱" at bounding box center [583, 84] width 76 height 16
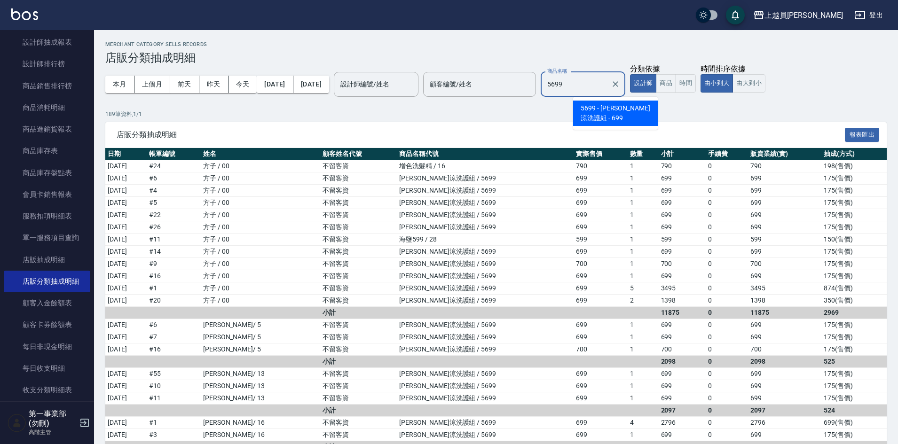
type input "水水沁涼洗護組"
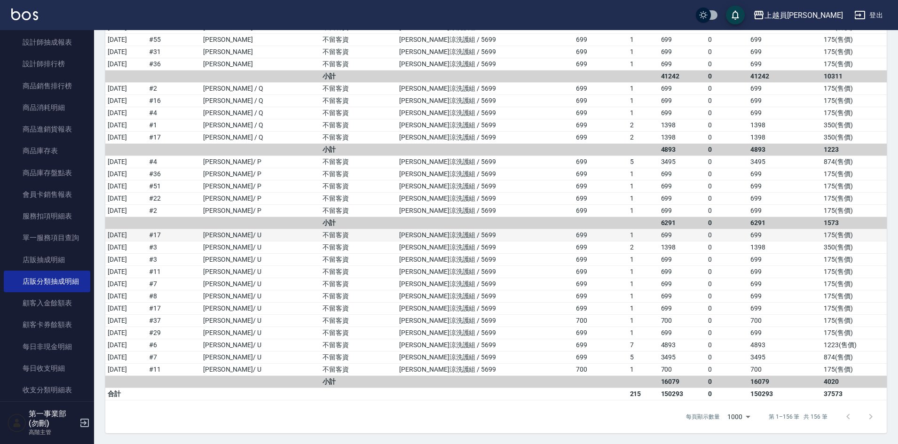
scroll to position [1753, 0]
